Goal: Task Accomplishment & Management: Complete application form

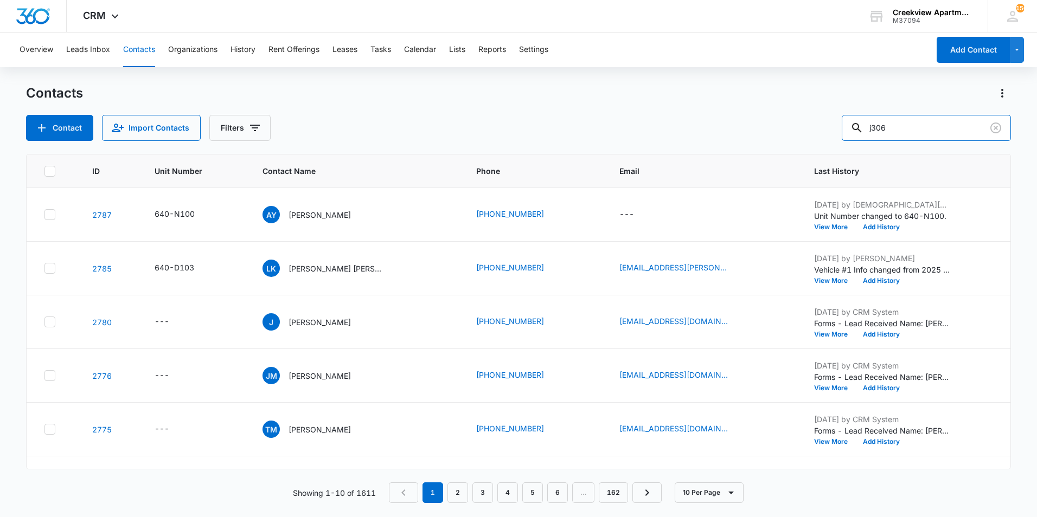
type input "j306"
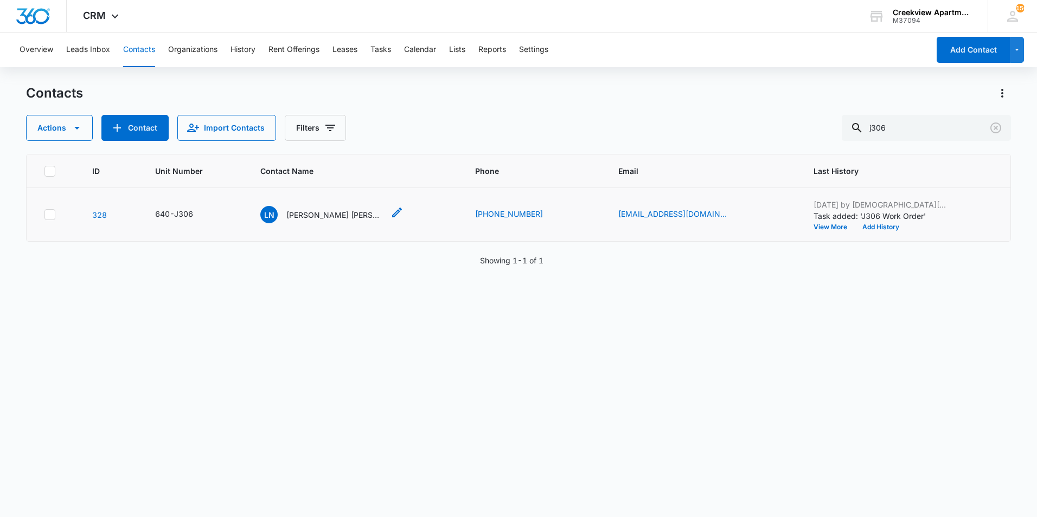
click at [337, 215] on p "[PERSON_NAME] [PERSON_NAME]" at bounding box center [335, 214] width 98 height 11
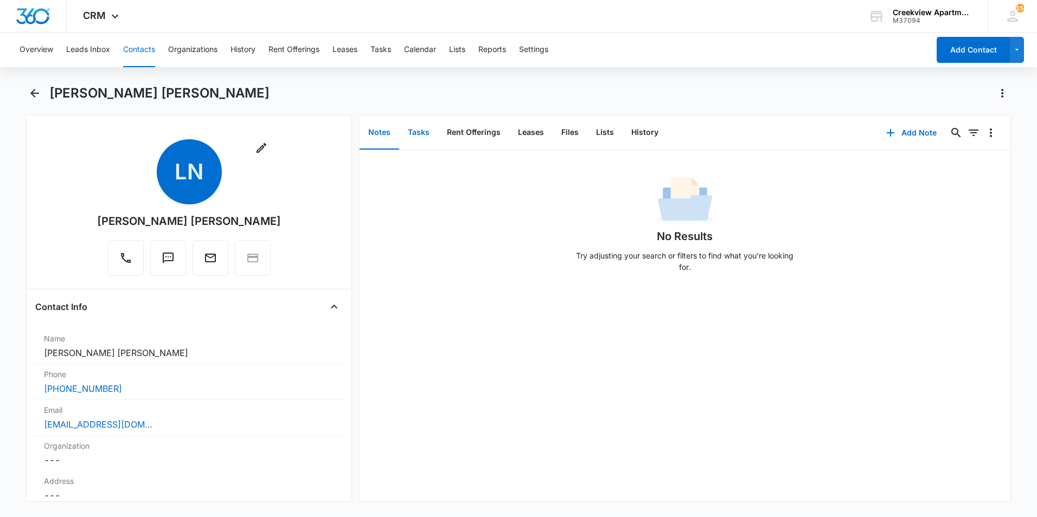
click at [410, 135] on button "Tasks" at bounding box center [418, 133] width 39 height 34
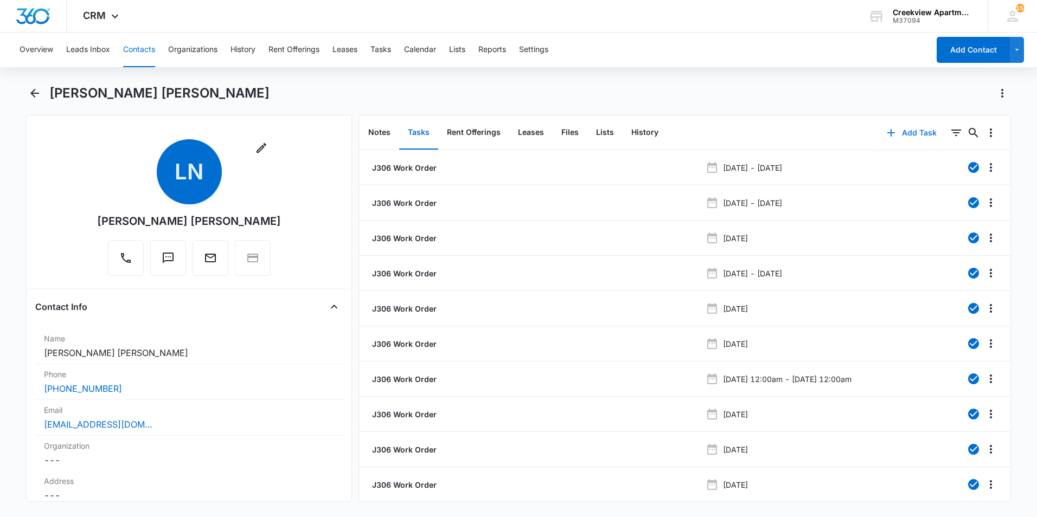
click at [885, 138] on icon "button" at bounding box center [891, 132] width 13 height 13
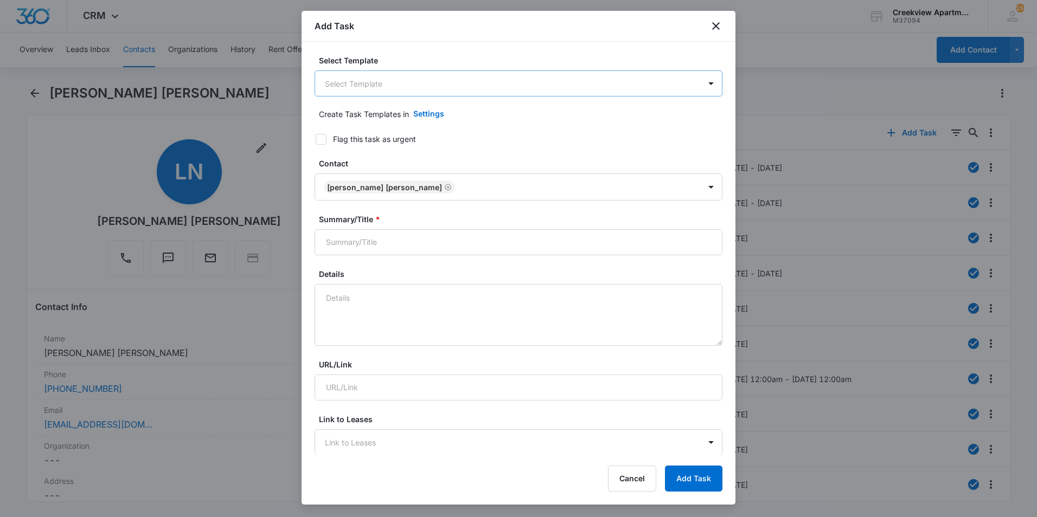
click at [370, 88] on body "CRM Apps Reputation Websites Forms CRM Email Social Content Ads Intelligence Fi…" at bounding box center [518, 258] width 1037 height 517
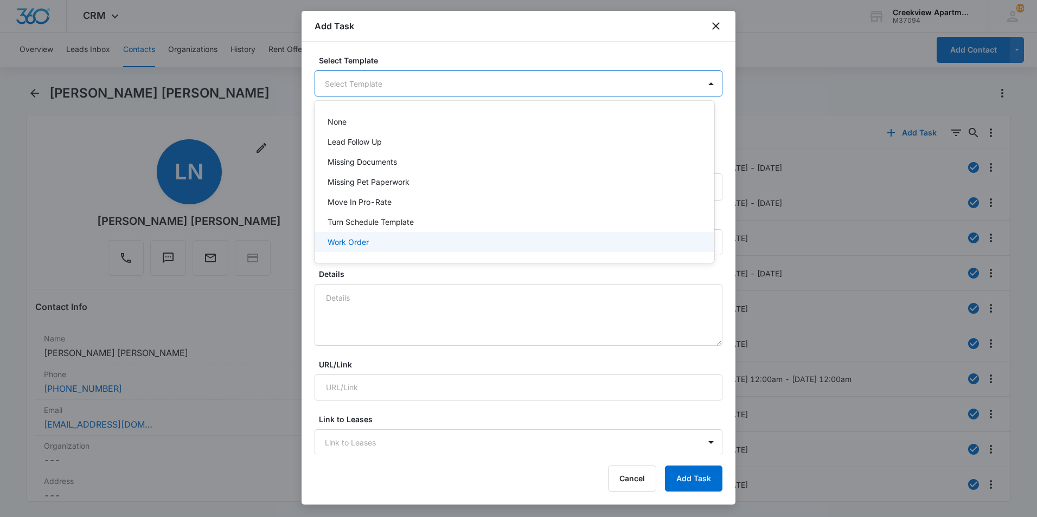
click at [377, 235] on div "Work Order" at bounding box center [515, 242] width 400 height 20
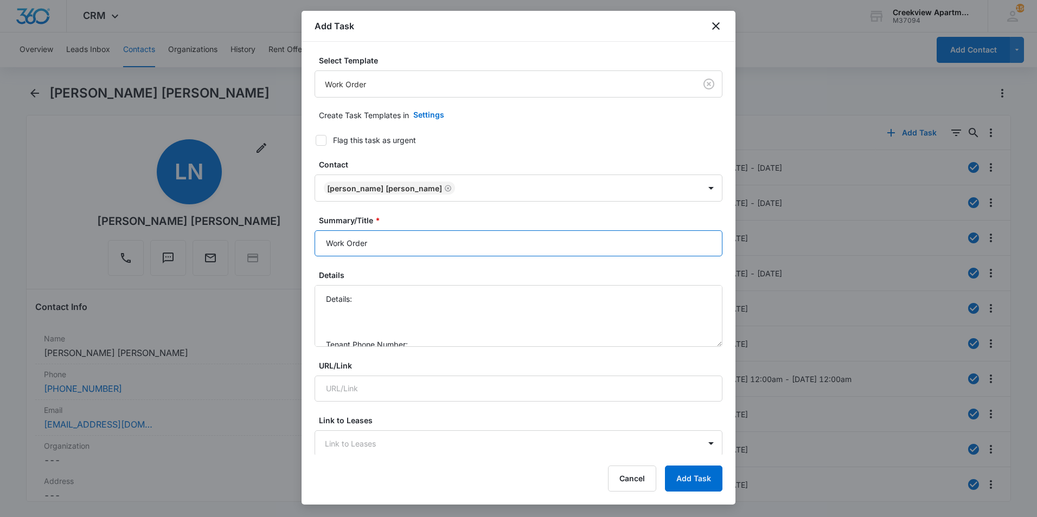
click at [328, 245] on input "Work Order" at bounding box center [519, 244] width 408 height 26
type input "J306 Work Order"
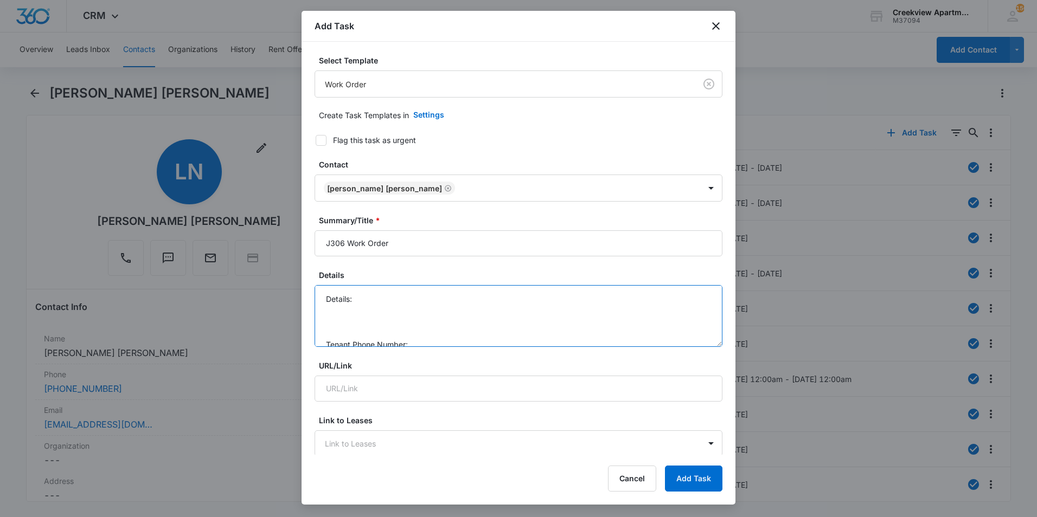
click at [379, 306] on textarea "Details: Tenant Phone Number: Call Before:" at bounding box center [519, 316] width 408 height 62
click at [381, 302] on textarea "Details: Tenant Phone Number: Call Before:" at bounding box center [519, 316] width 408 height 62
click at [426, 312] on textarea "Details: Dishwasher part? Dishwasher needs worked on Tenant Phone Number: Call …" at bounding box center [519, 316] width 408 height 62
click at [421, 335] on textarea "Details: Dishwasher part? Dishwasher needs worked on Tenant Phone Number: [PHON…" at bounding box center [519, 316] width 408 height 62
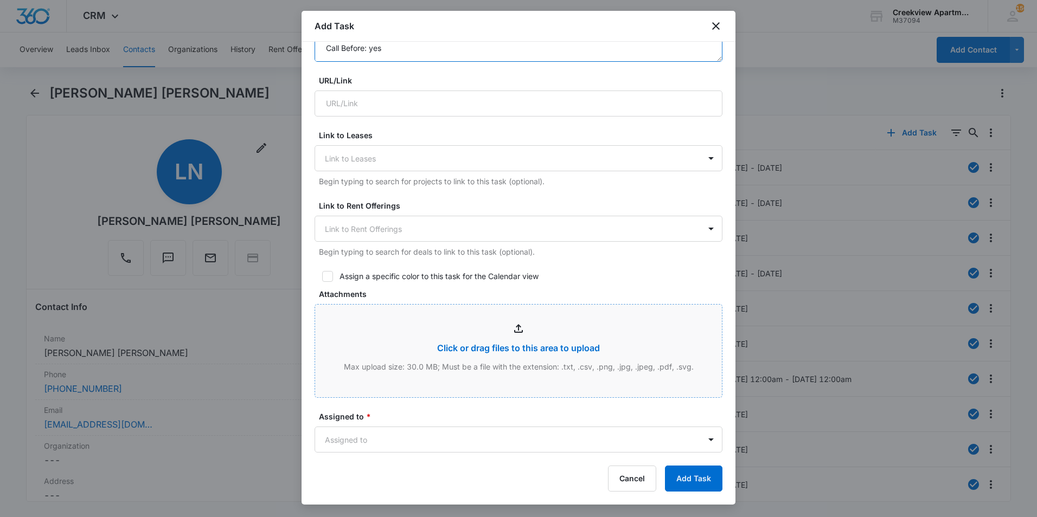
scroll to position [380, 0]
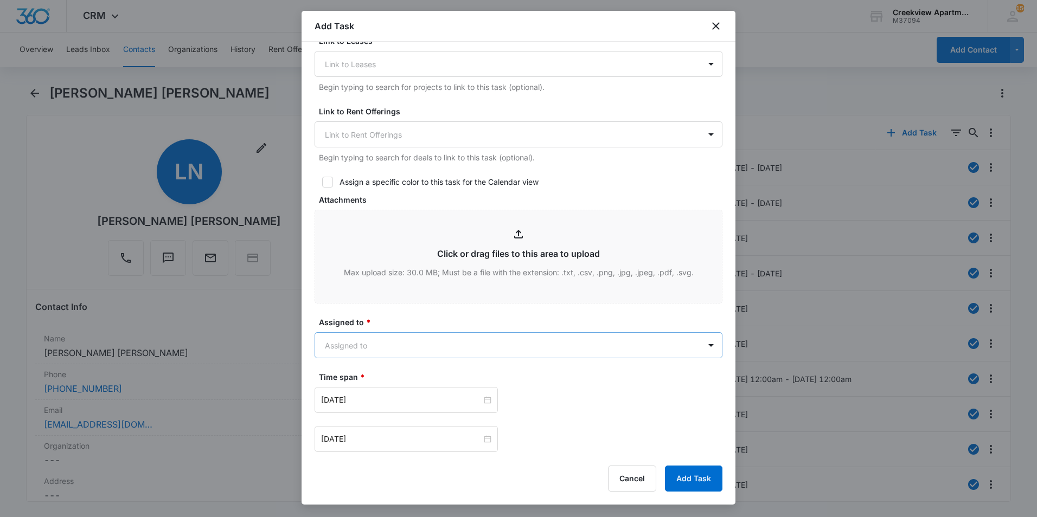
type textarea "Details: Dishwasher part? Dishwasher needs worked on Tenant Phone Number: [PHON…"
click at [423, 348] on body "CRM Apps Reputation Websites Forms CRM Email Social Content Ads Intelligence Fi…" at bounding box center [518, 258] width 1037 height 517
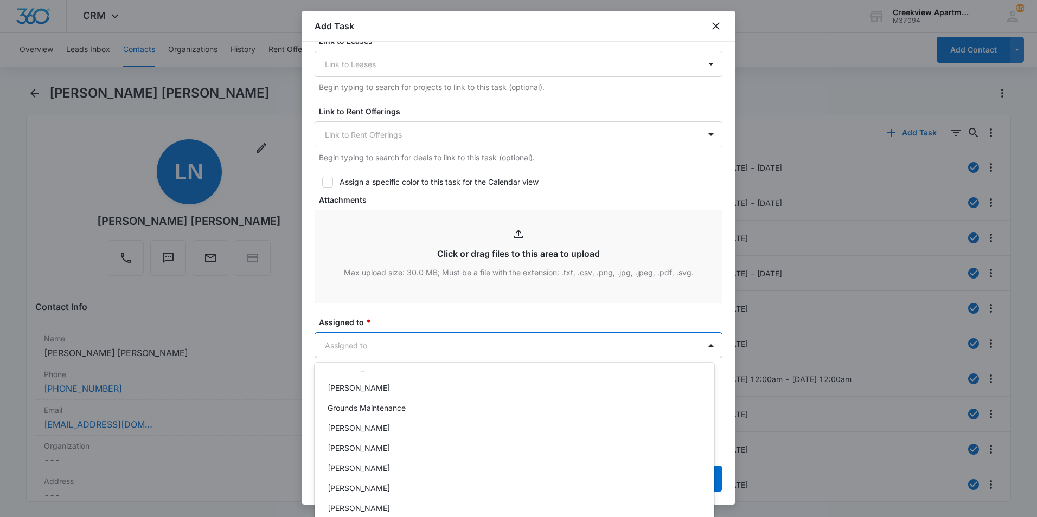
scroll to position [96, 0]
click at [398, 446] on div "[PERSON_NAME]" at bounding box center [514, 448] width 372 height 11
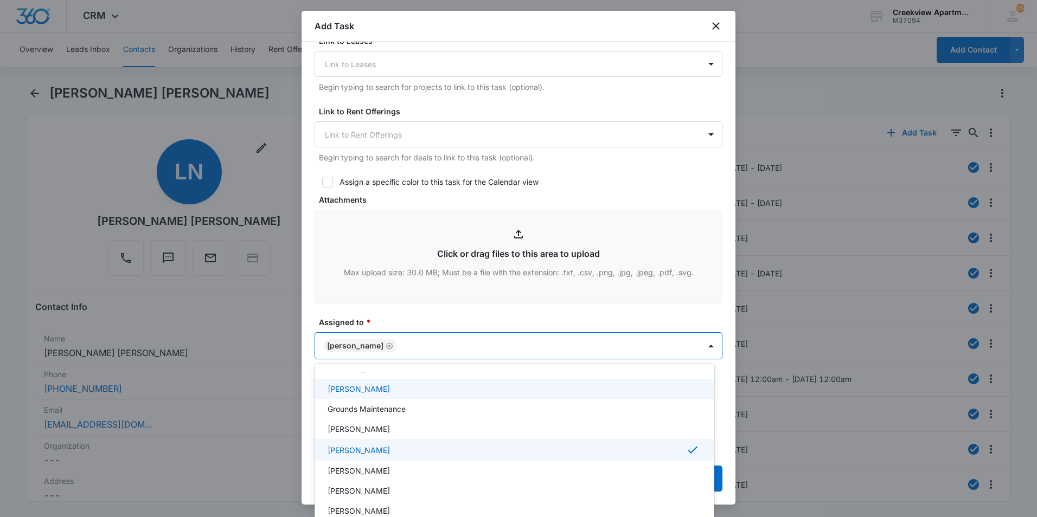
click at [431, 318] on div at bounding box center [518, 258] width 1037 height 517
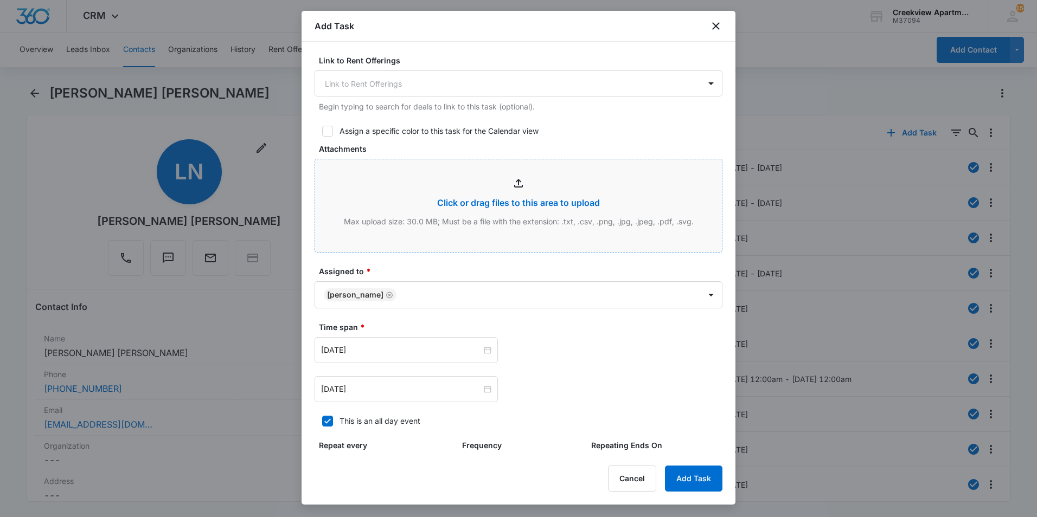
scroll to position [488, 0]
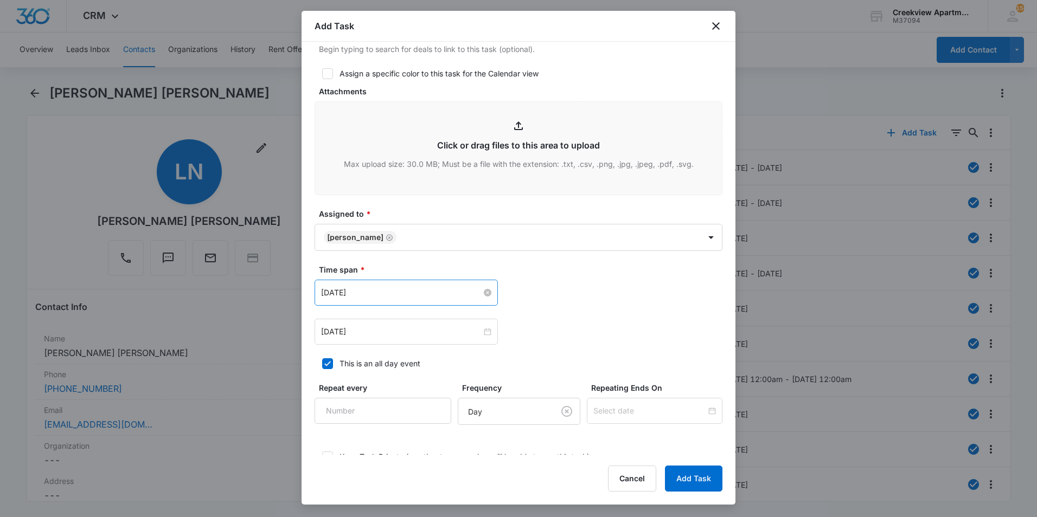
click at [439, 289] on input "[DATE]" at bounding box center [401, 293] width 161 height 12
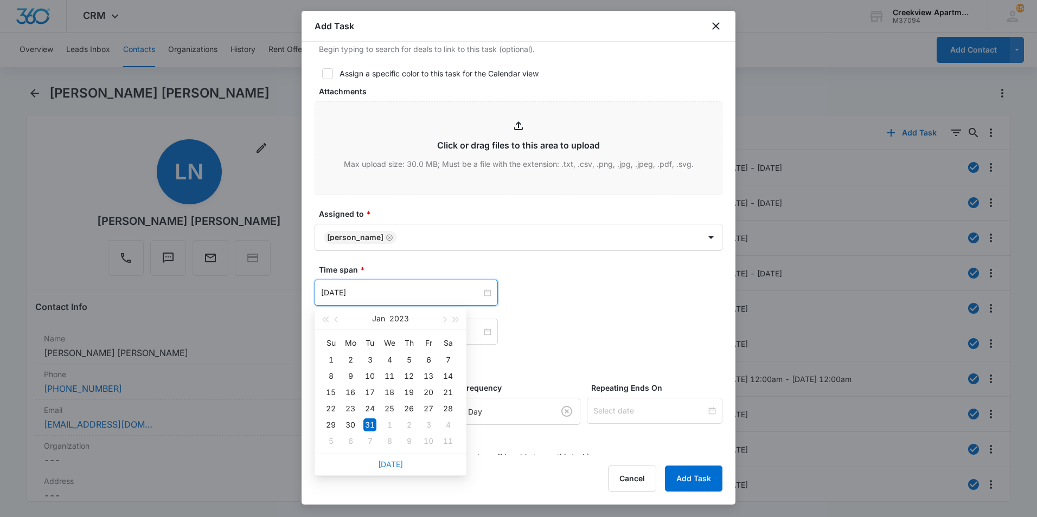
click at [396, 466] on link "[DATE]" at bounding box center [390, 464] width 25 height 9
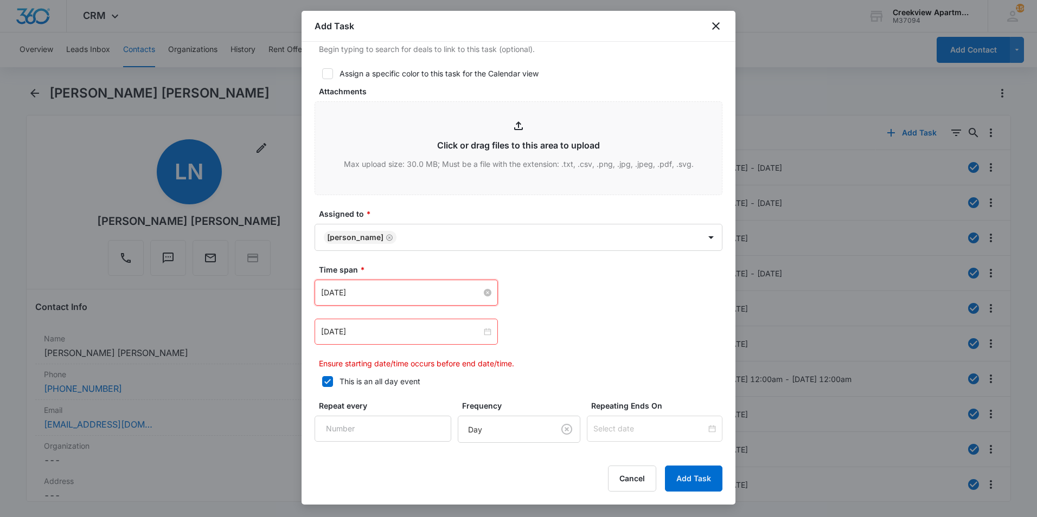
click at [409, 298] on input "[DATE]" at bounding box center [401, 293] width 161 height 12
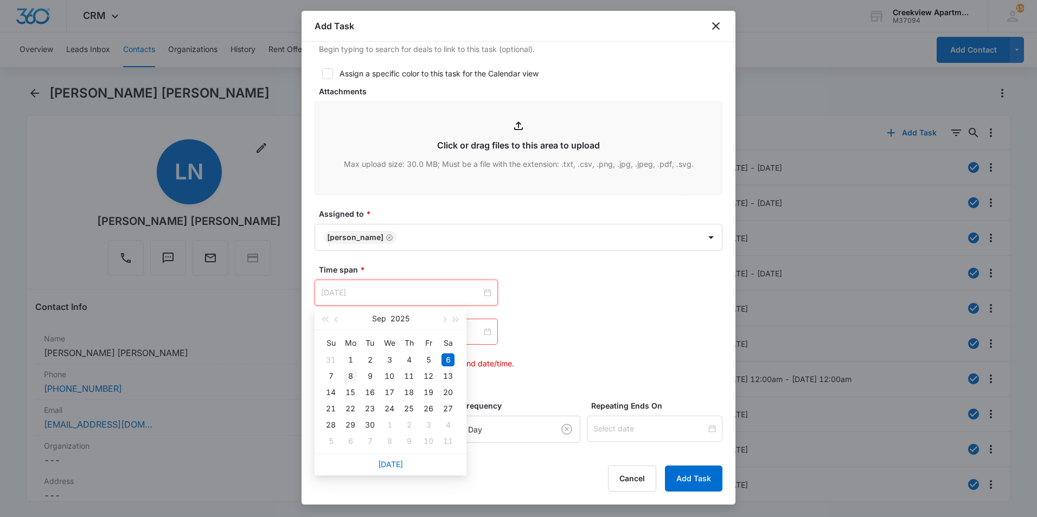
type input "[DATE]"
click at [349, 378] on div "8" at bounding box center [350, 376] width 13 height 13
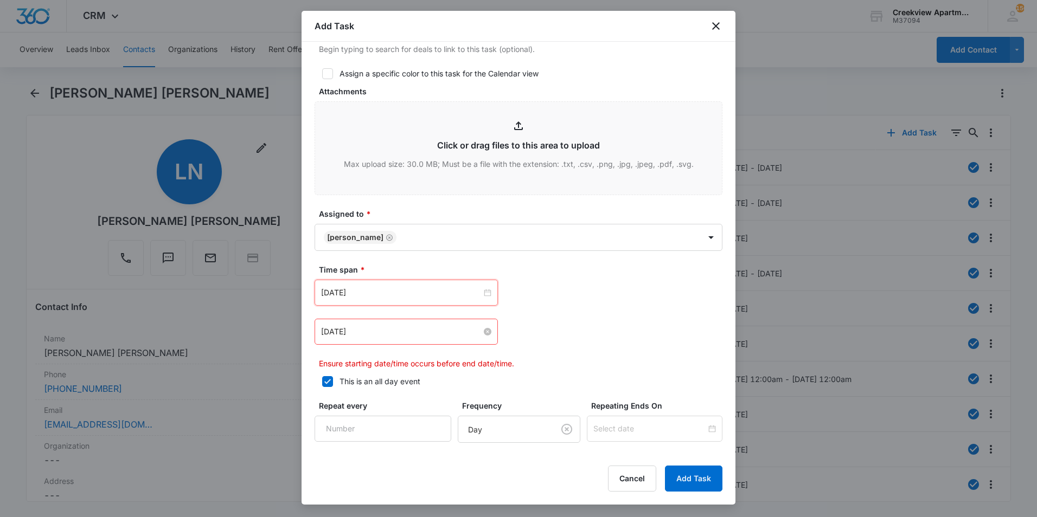
click at [397, 334] on input "[DATE]" at bounding box center [401, 332] width 161 height 12
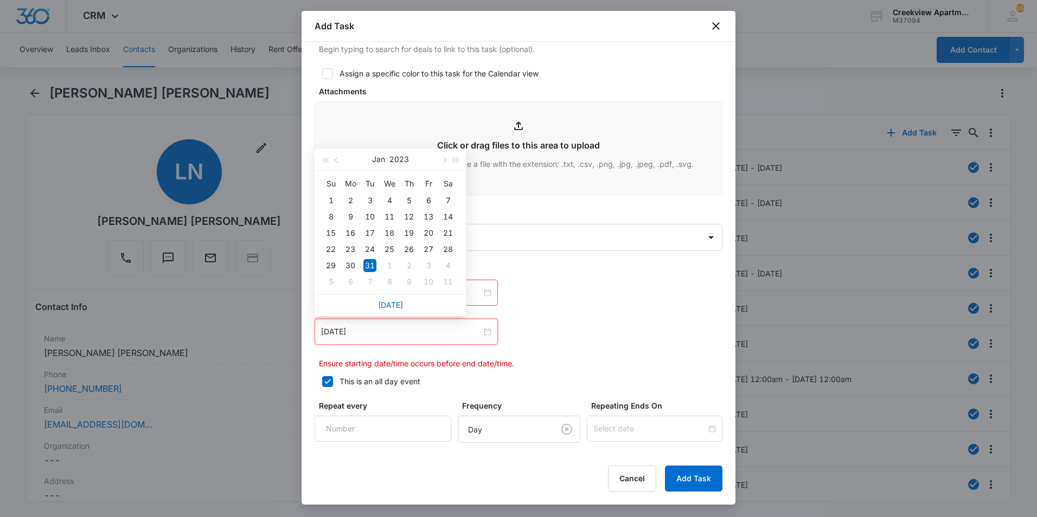
click at [383, 310] on div "[DATE]" at bounding box center [391, 306] width 152 height 22
click at [388, 308] on link "[DATE]" at bounding box center [390, 304] width 25 height 9
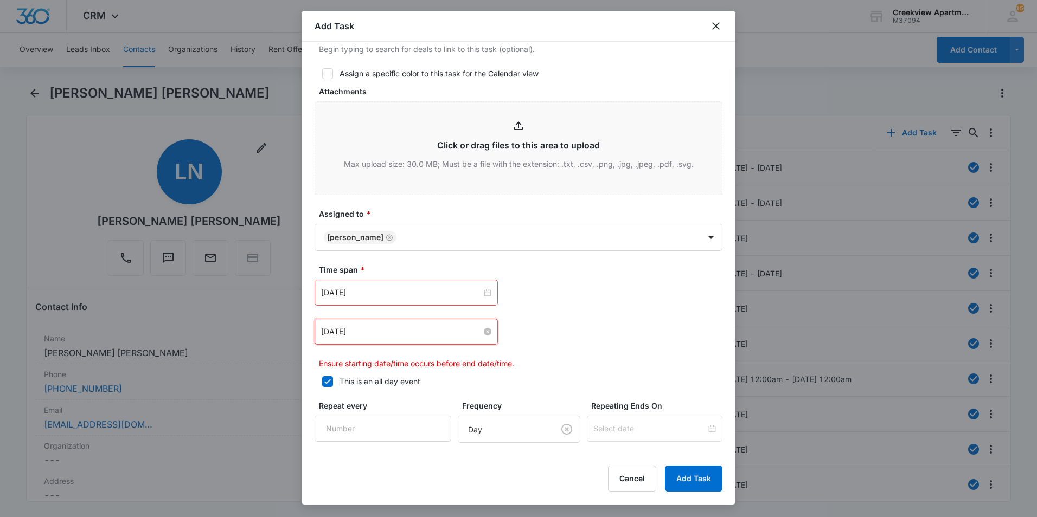
click at [388, 327] on input "[DATE]" at bounding box center [401, 332] width 161 height 12
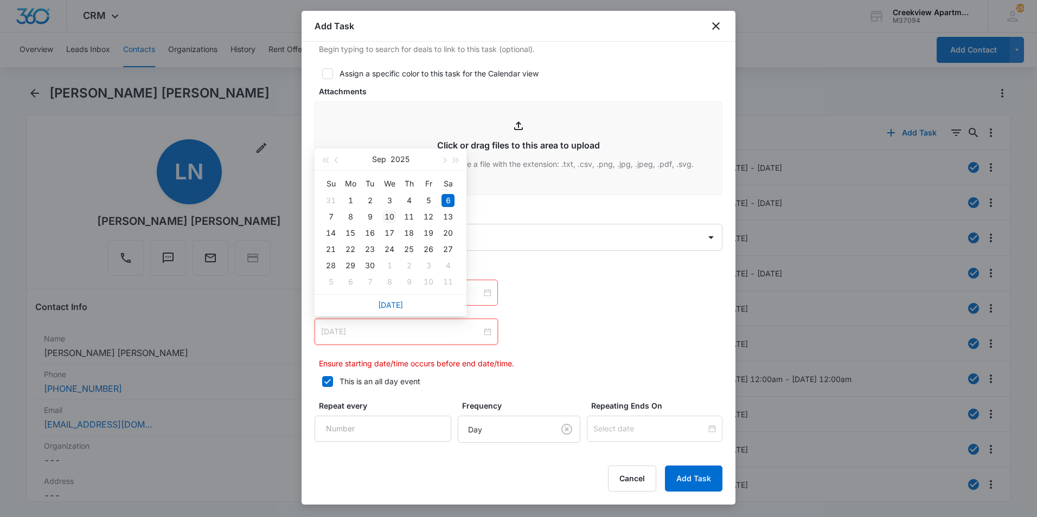
type input "[DATE]"
click at [393, 216] on div "10" at bounding box center [389, 216] width 13 height 13
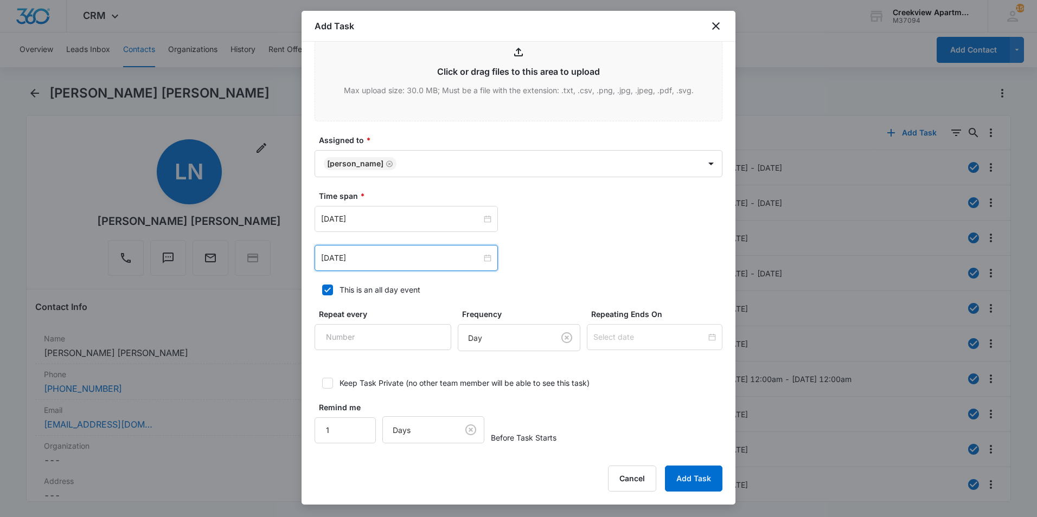
scroll to position [564, 0]
click at [704, 474] on button "Add Task" at bounding box center [693, 479] width 57 height 26
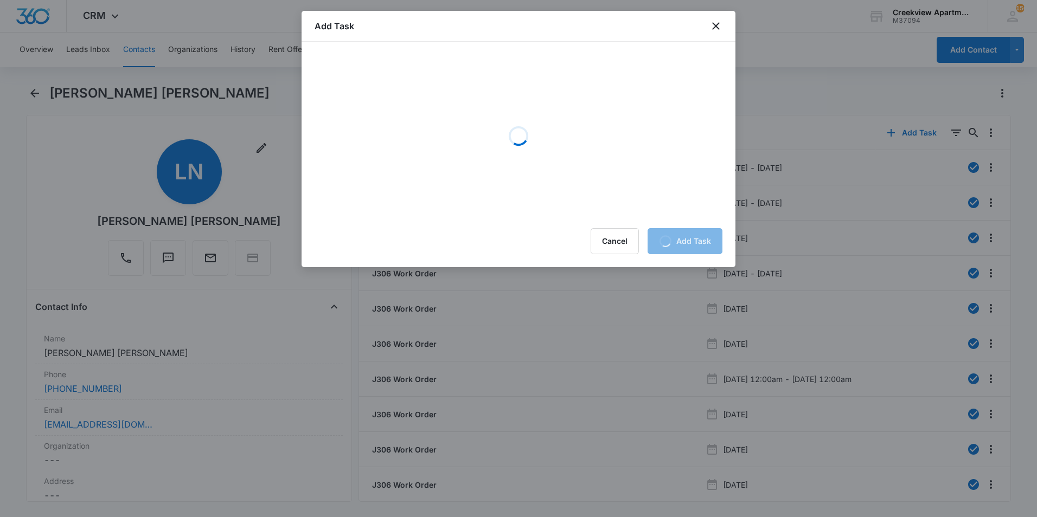
scroll to position [0, 0]
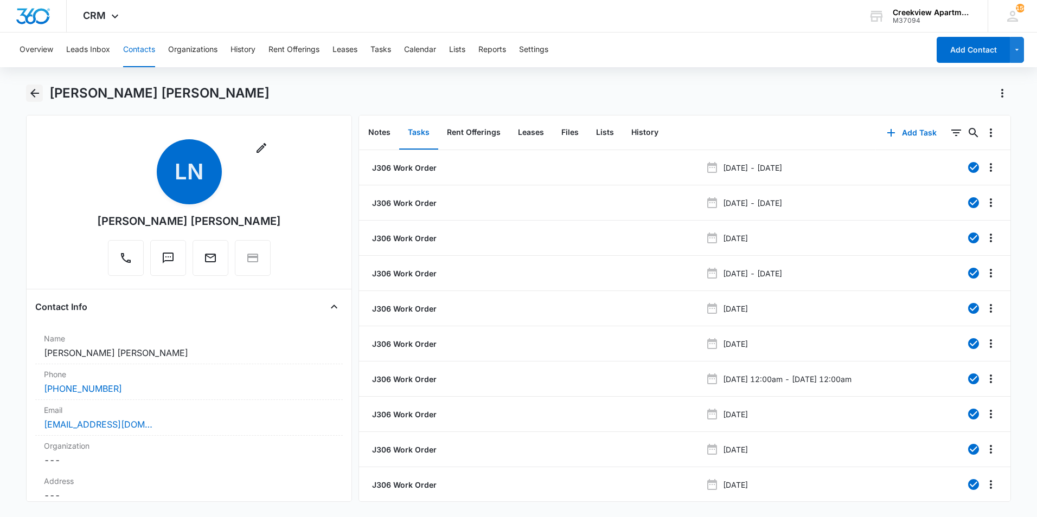
click at [28, 92] on icon "Back" at bounding box center [34, 93] width 13 height 13
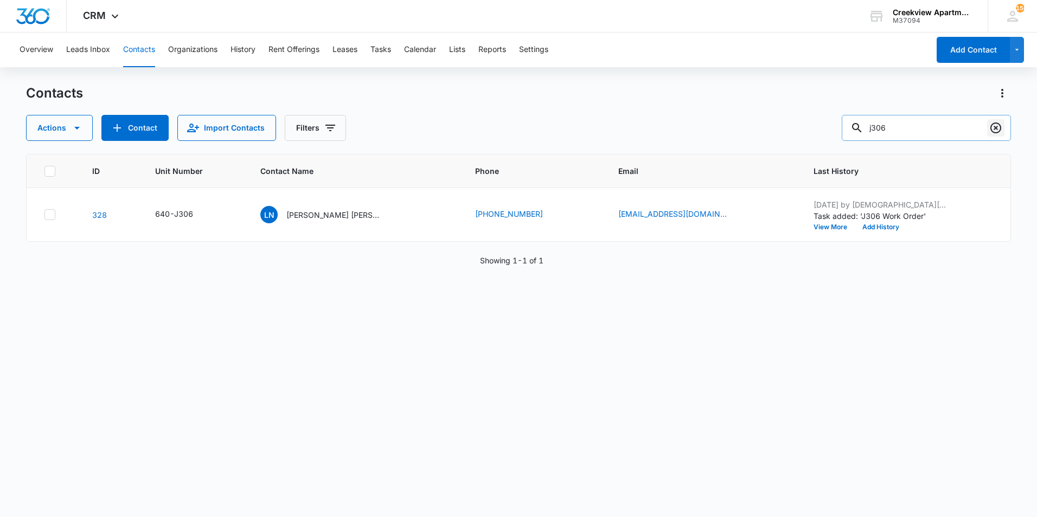
click at [989, 127] on button "Clear" at bounding box center [995, 127] width 17 height 17
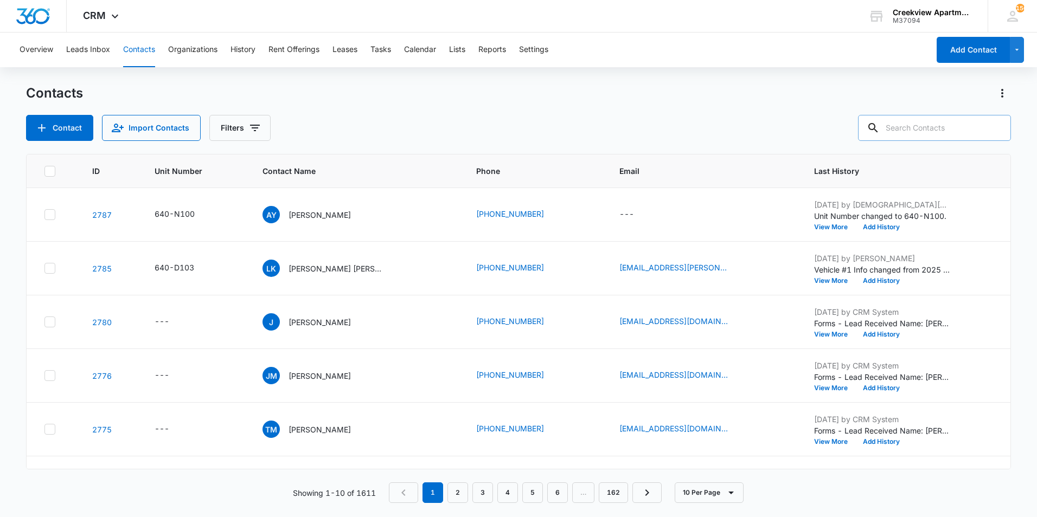
click at [999, 127] on div at bounding box center [995, 128] width 17 height 26
